Goal: Task Accomplishment & Management: Use online tool/utility

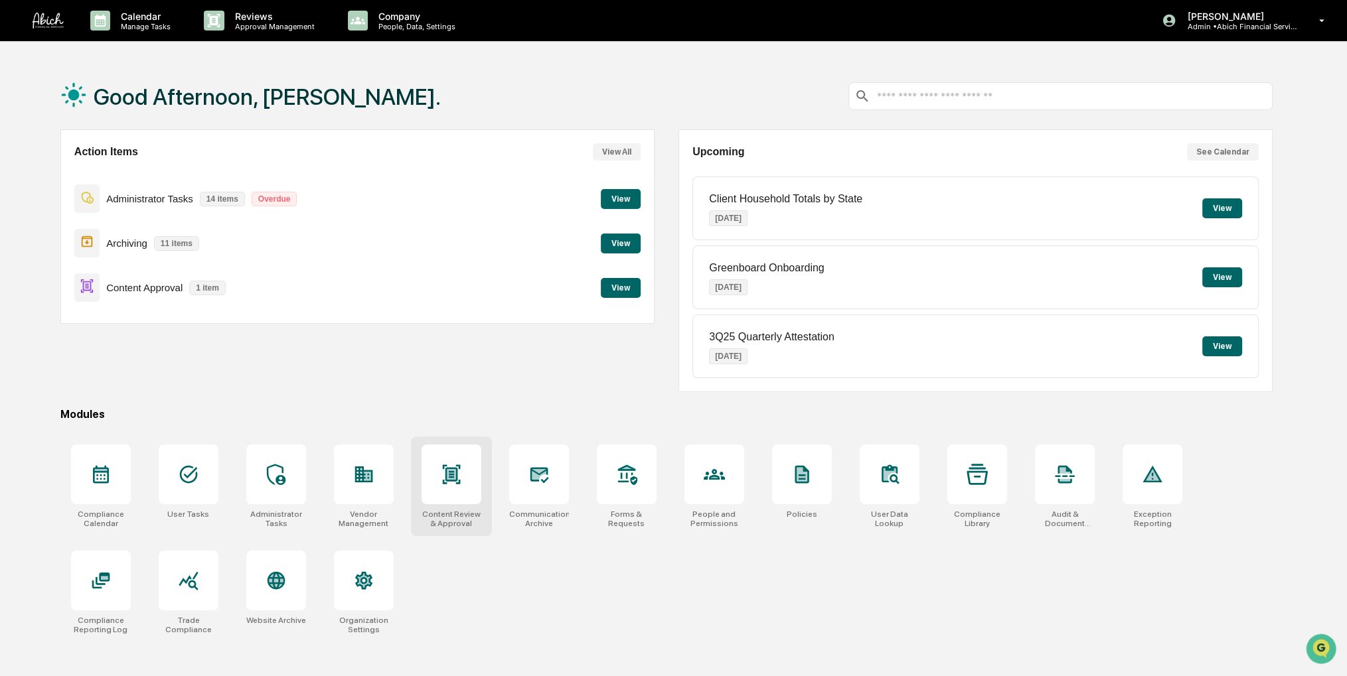
click at [439, 471] on div at bounding box center [451, 475] width 60 height 60
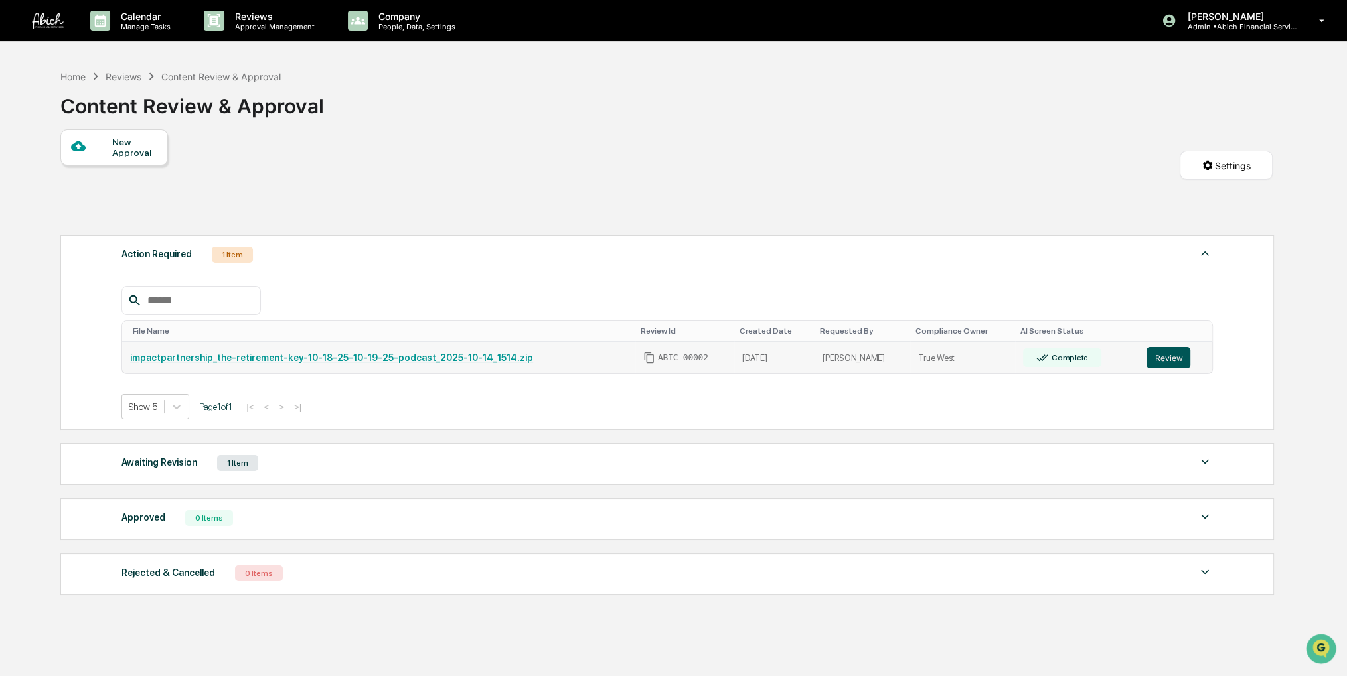
click at [1162, 357] on button "Review" at bounding box center [1168, 357] width 44 height 21
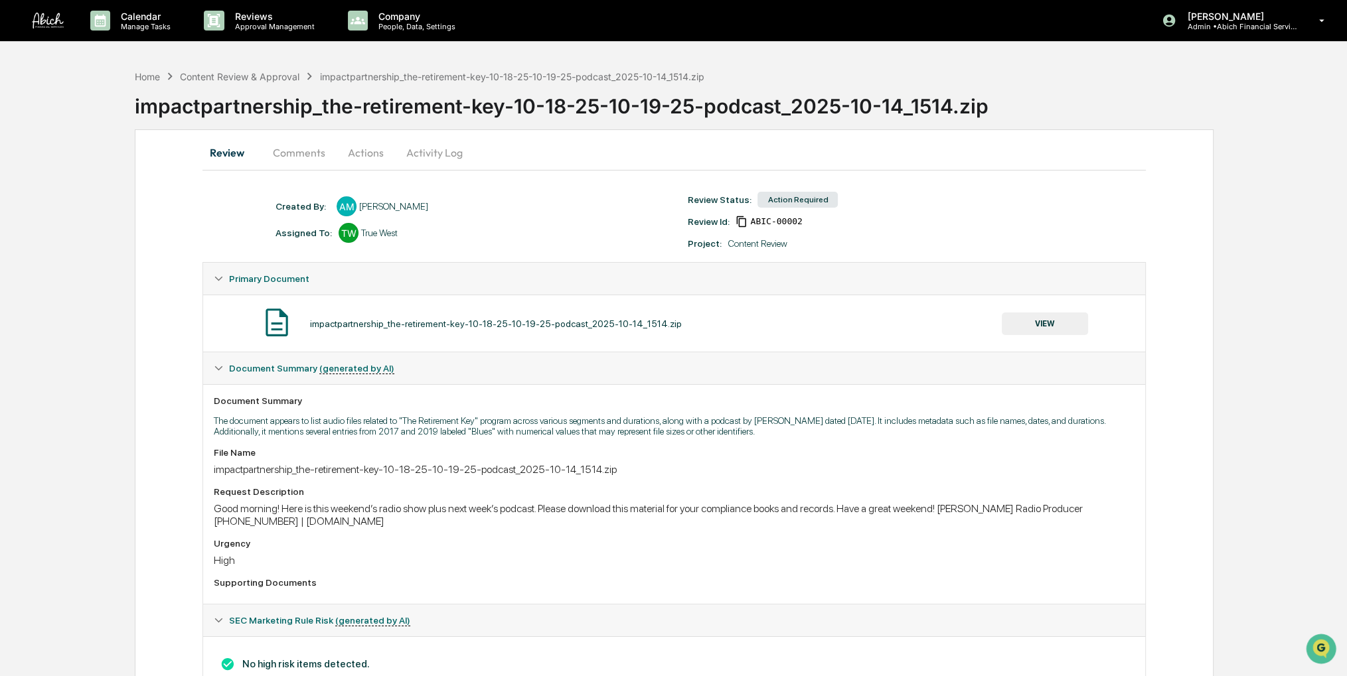
click at [1062, 311] on div "impactpartnership_the-retirement-key-10-18-25-10-19-25-podcast_2025-10-14_1514.…" at bounding box center [674, 323] width 920 height 35
click at [1033, 319] on button "VIEW" at bounding box center [1045, 324] width 86 height 23
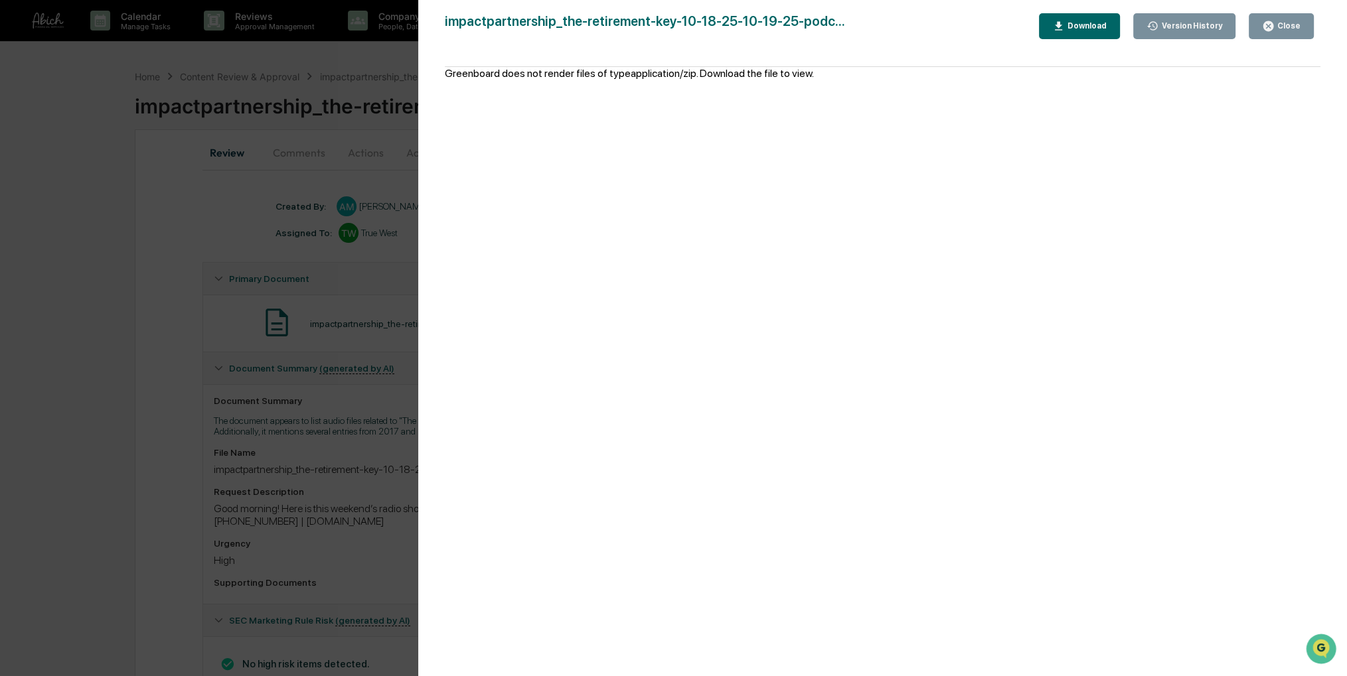
drag, startPoint x: 896, startPoint y: 159, endPoint x: 840, endPoint y: 151, distance: 56.2
click at [840, 138] on div "Greenboard does not render files of type application/zip . Download the file to…" at bounding box center [882, 378] width 875 height 623
click at [792, 21] on div "impactpartnership_the-retirement-key-10-18-25-10-19-25-podc..." at bounding box center [645, 26] width 400 height 26
click at [1304, 32] on button "Close" at bounding box center [1280, 26] width 65 height 26
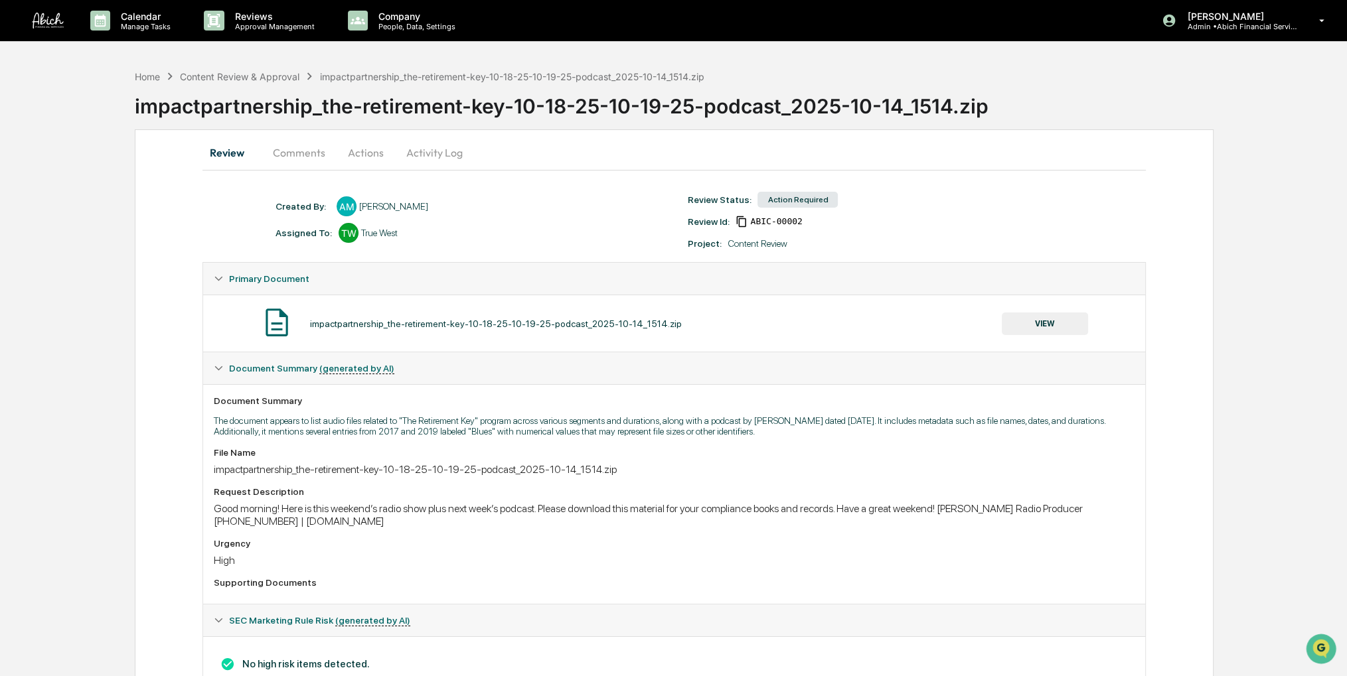
click at [310, 172] on div "Review Comments Actions Activity Log Created By: ‎ ‎ AM [PERSON_NAME] Assigned …" at bounding box center [674, 427] width 1079 height 597
click at [307, 158] on button "Comments" at bounding box center [299, 153] width 74 height 32
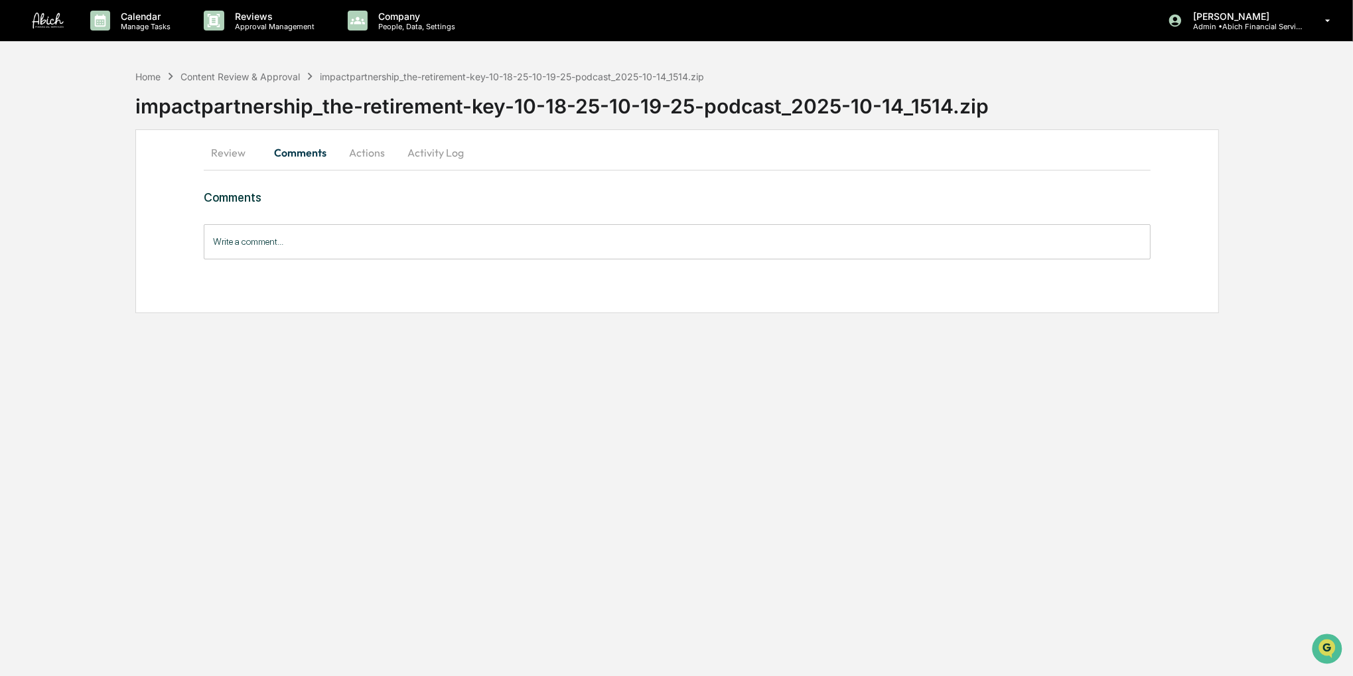
click at [374, 147] on button "Actions" at bounding box center [367, 153] width 60 height 32
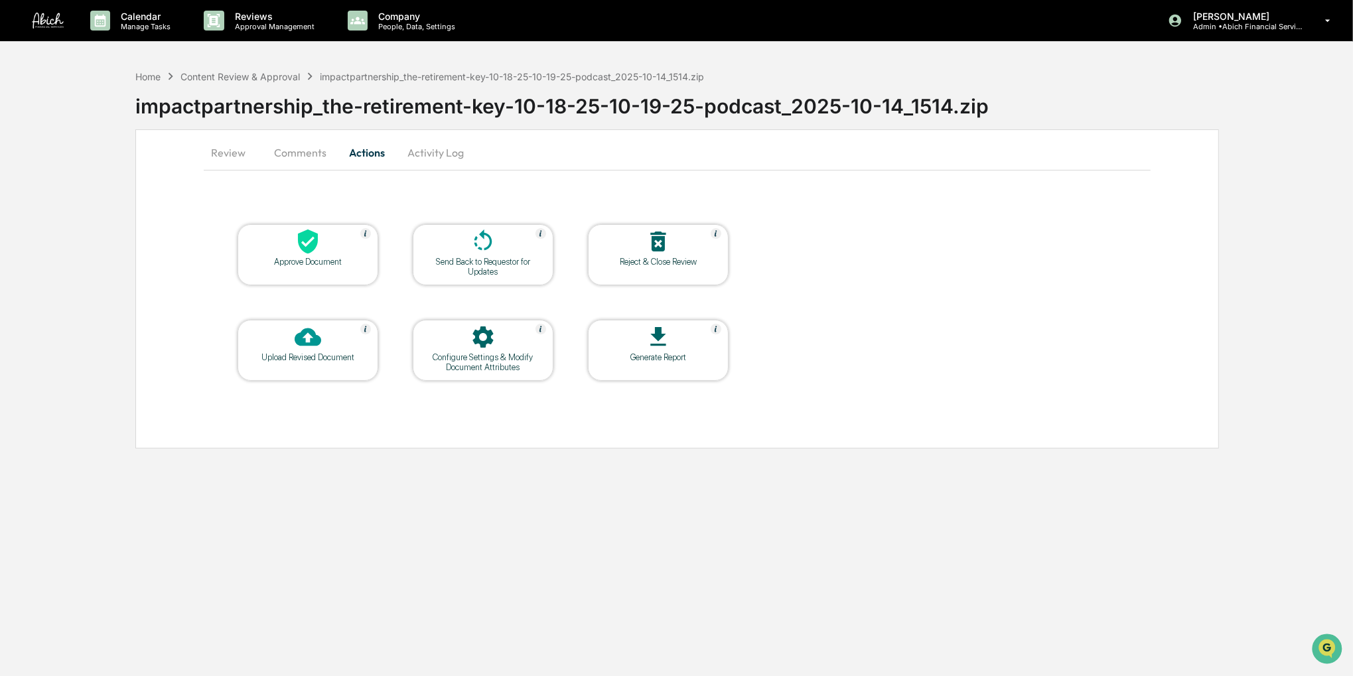
click at [415, 164] on button "Activity Log" at bounding box center [436, 153] width 78 height 32
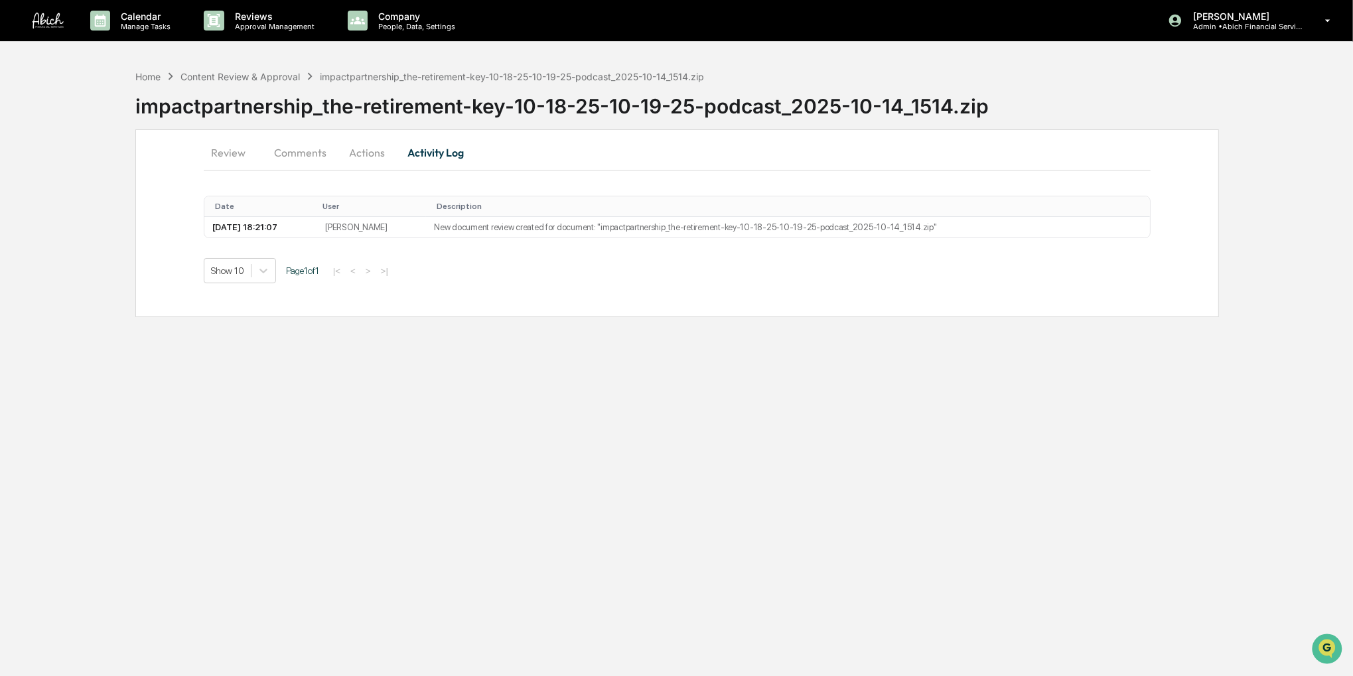
click at [287, 143] on button "Comments" at bounding box center [300, 153] width 74 height 32
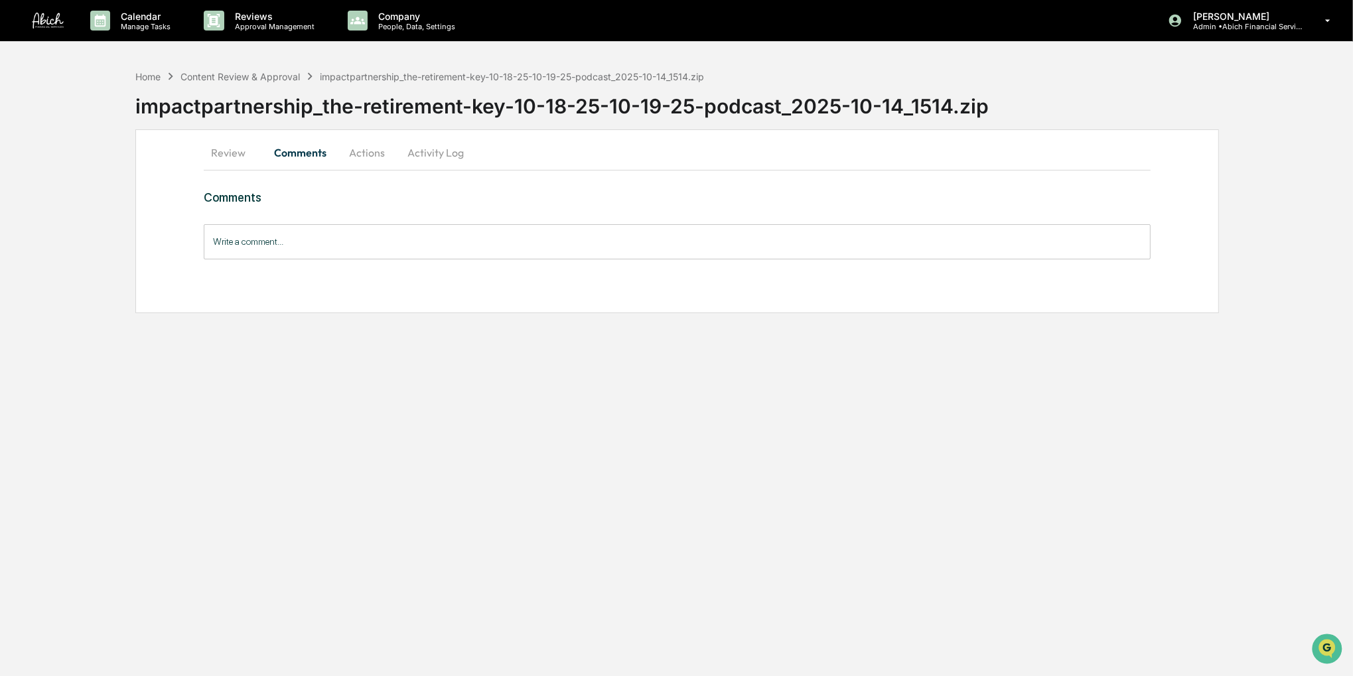
click at [250, 153] on button "Review" at bounding box center [234, 153] width 60 height 32
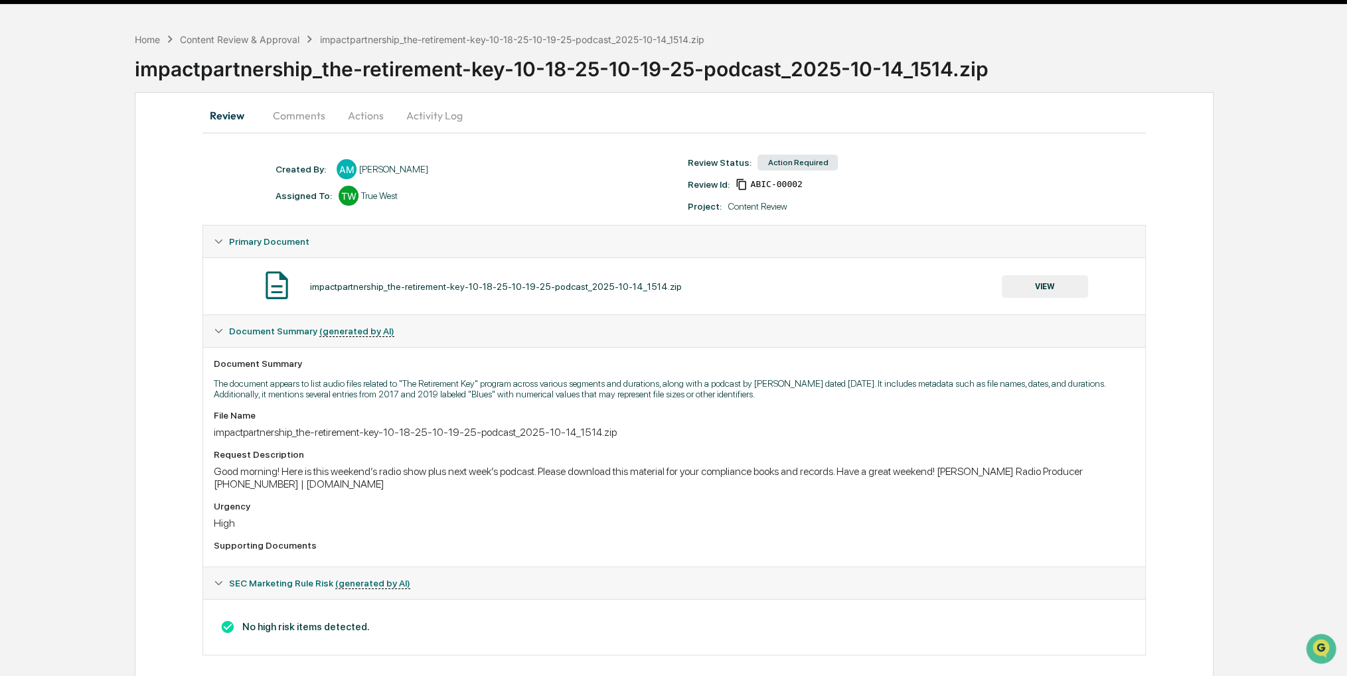
scroll to position [54, 0]
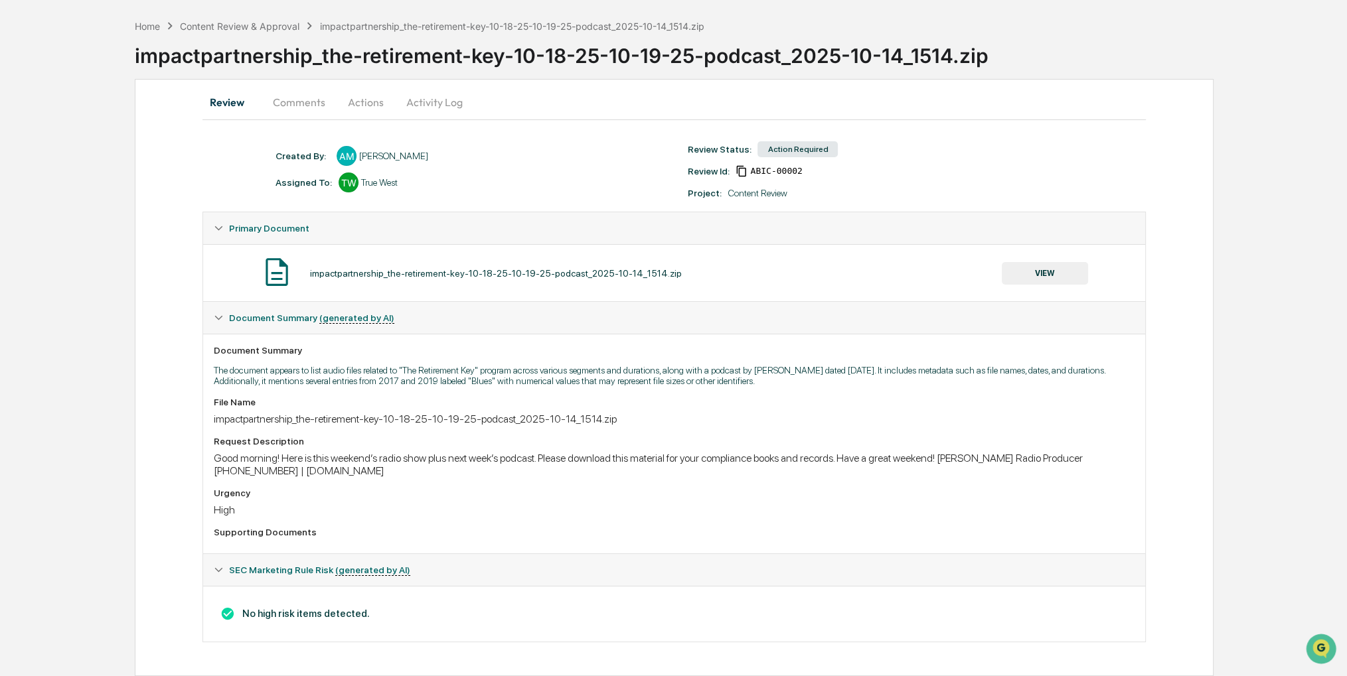
drag, startPoint x: 433, startPoint y: 497, endPoint x: 413, endPoint y: 498, distance: 19.3
click at [413, 498] on div "Urgency High" at bounding box center [674, 502] width 920 height 29
click at [1051, 262] on button "VIEW" at bounding box center [1045, 273] width 86 height 23
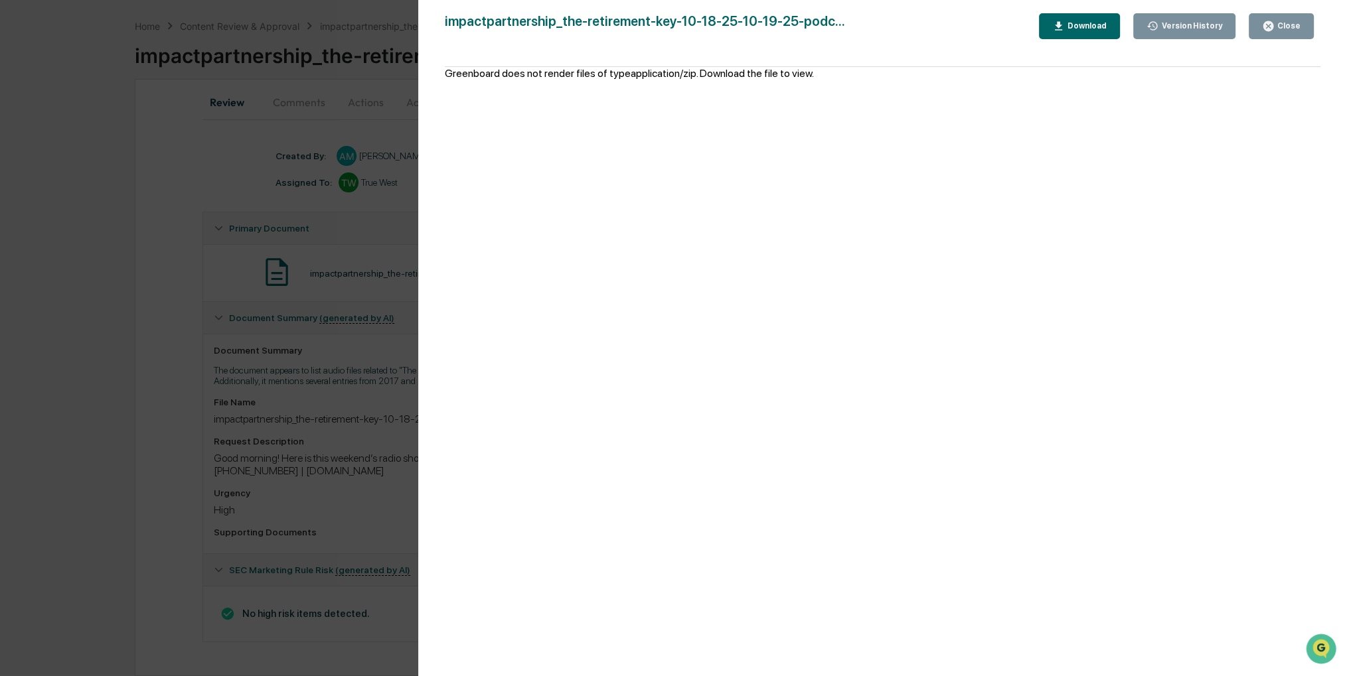
click at [1062, 21] on icon "button" at bounding box center [1058, 26] width 13 height 13
